Goal: Navigation & Orientation: Find specific page/section

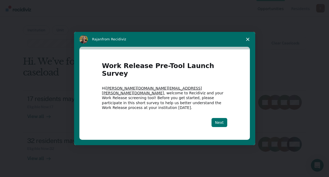
click at [220, 118] on button "Next" at bounding box center [219, 122] width 16 height 9
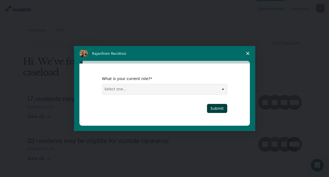
click at [224, 85] on select "Select one... Case Manager FUM Assistant [PERSON_NAME] [PERSON_NAME]" at bounding box center [164, 89] width 125 height 10
select select "Case Manager"
click at [102, 84] on select "Select one... Case Manager FUM Assistant [PERSON_NAME] [PERSON_NAME]" at bounding box center [164, 89] width 125 height 10
click at [211, 110] on button "Submit" at bounding box center [217, 108] width 20 height 9
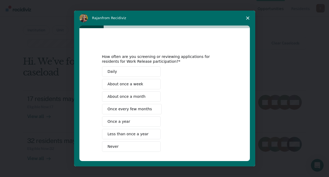
click at [138, 97] on span "About once a month" at bounding box center [127, 97] width 38 height 6
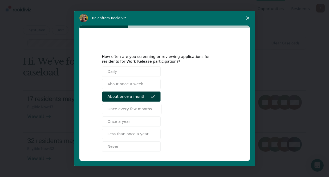
scroll to position [22, 0]
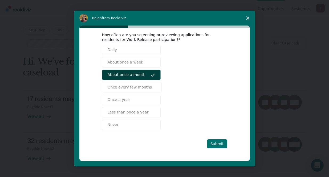
click at [223, 145] on button "Submit" at bounding box center [217, 144] width 20 height 9
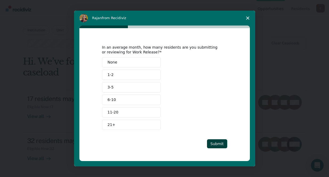
click at [131, 73] on button "1-2" at bounding box center [131, 75] width 59 height 10
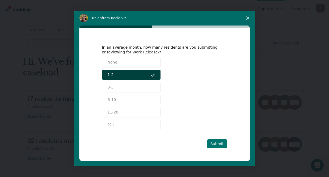
click at [216, 144] on button "Submit" at bounding box center [217, 144] width 20 height 9
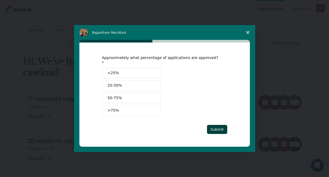
scroll to position [0, 0]
click at [130, 83] on button "25-50%" at bounding box center [131, 85] width 59 height 10
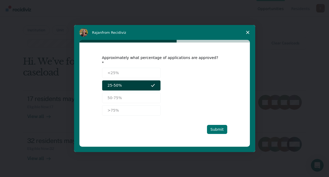
click at [213, 127] on button "Submit" at bounding box center [217, 129] width 20 height 9
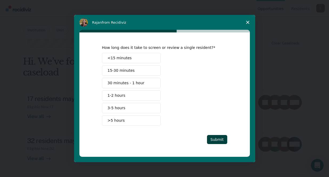
click at [136, 94] on button "1-2 hours" at bounding box center [131, 96] width 59 height 10
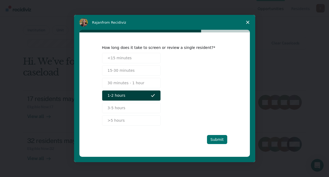
click at [220, 140] on button "Submit" at bounding box center [217, 139] width 20 height 9
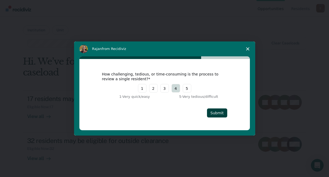
click at [178, 91] on button "4" at bounding box center [175, 88] width 9 height 9
click at [223, 113] on button "Submit" at bounding box center [217, 113] width 20 height 9
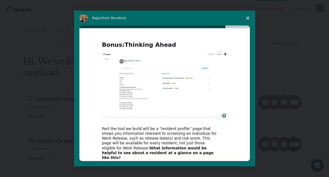
scroll to position [50, 0]
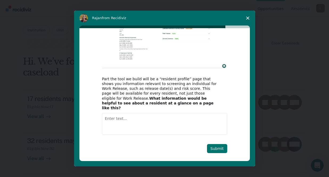
click at [215, 144] on button "Submit" at bounding box center [217, 148] width 20 height 9
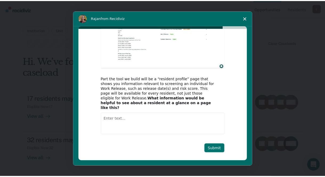
scroll to position [0, 0]
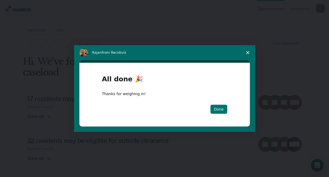
click at [220, 107] on button "Done" at bounding box center [218, 109] width 17 height 9
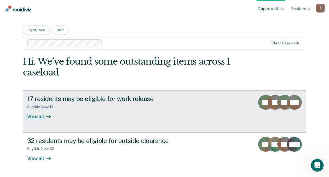
click at [43, 118] on div "View all" at bounding box center [42, 114] width 30 height 10
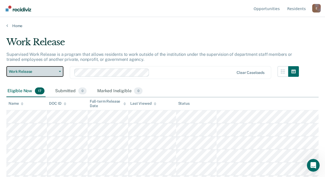
click at [54, 72] on span "Work Release" at bounding box center [33, 71] width 48 height 5
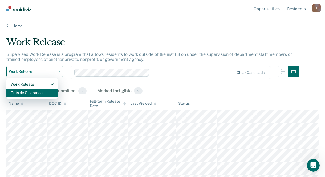
click at [43, 94] on div "Outside Clearance" at bounding box center [32, 93] width 43 height 9
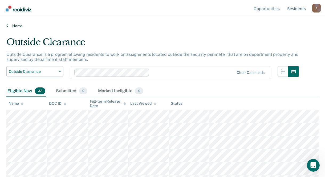
click at [21, 26] on link "Home" at bounding box center [162, 25] width 312 height 5
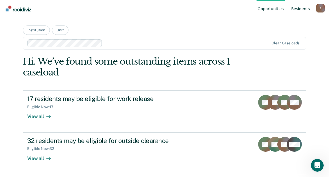
click at [300, 8] on link "Resident s" at bounding box center [300, 8] width 21 height 17
